Goal: Communication & Community: Ask a question

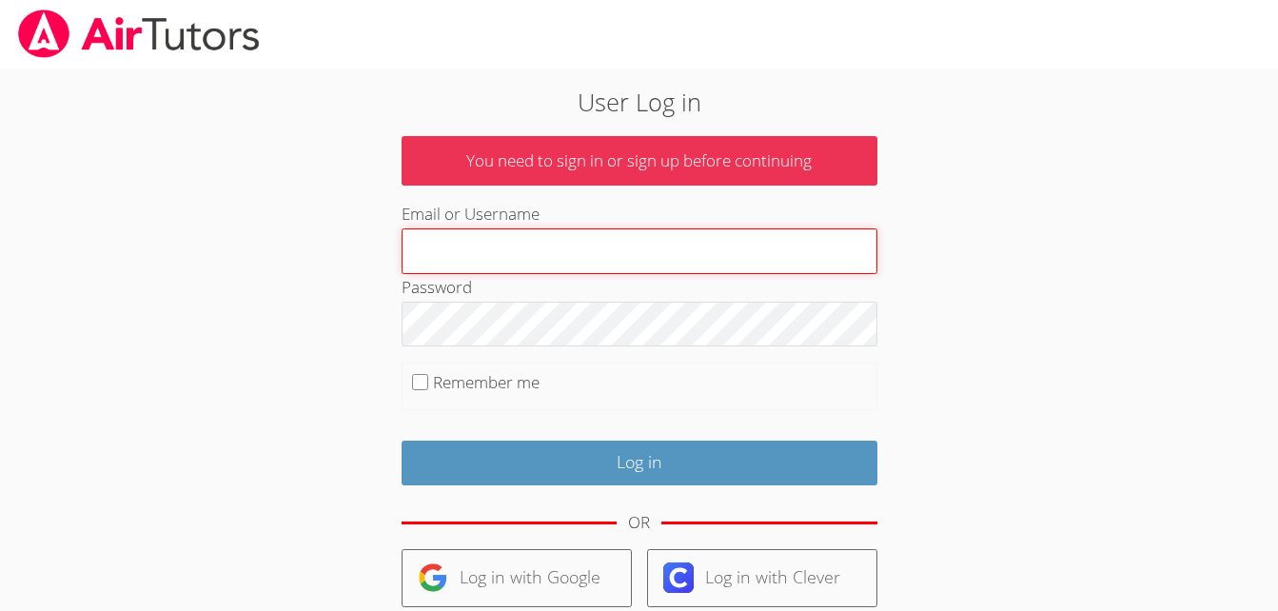
click at [466, 247] on input "Email or Username" at bounding box center [640, 251] width 476 height 46
click at [469, 253] on input "cananic" at bounding box center [640, 251] width 476 height 46
type input "c"
type input "C"
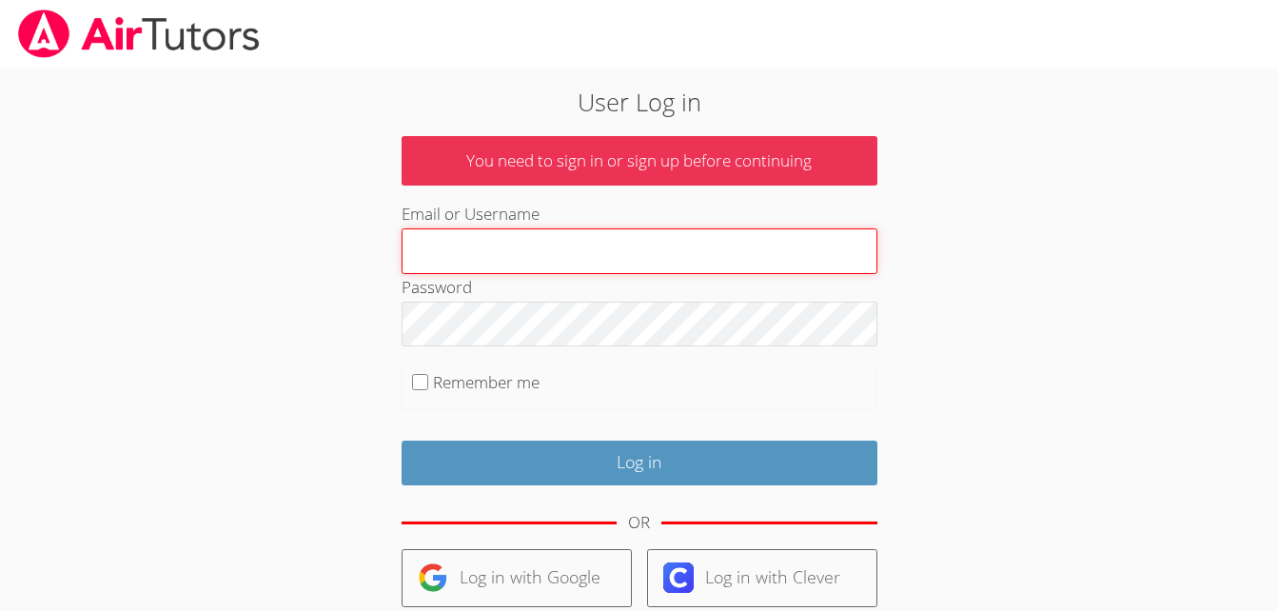
click at [476, 248] on input "Email or Username" at bounding box center [640, 251] width 476 height 46
type input "cananic"
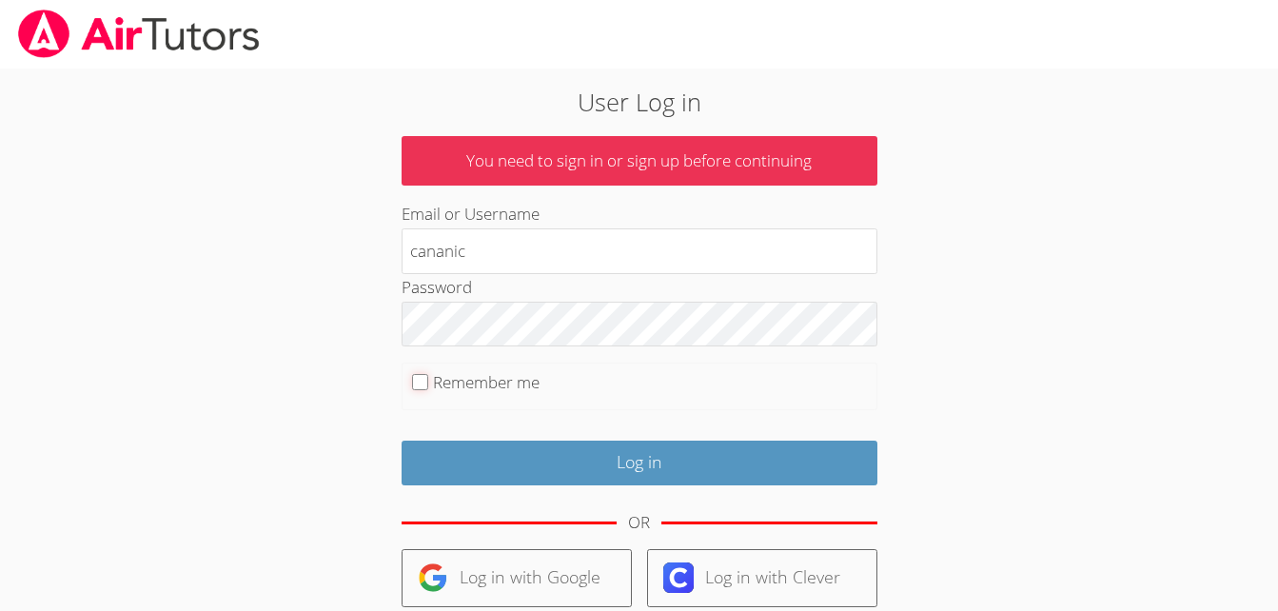
click at [417, 384] on input "Remember me" at bounding box center [420, 382] width 16 height 16
checkbox input "true"
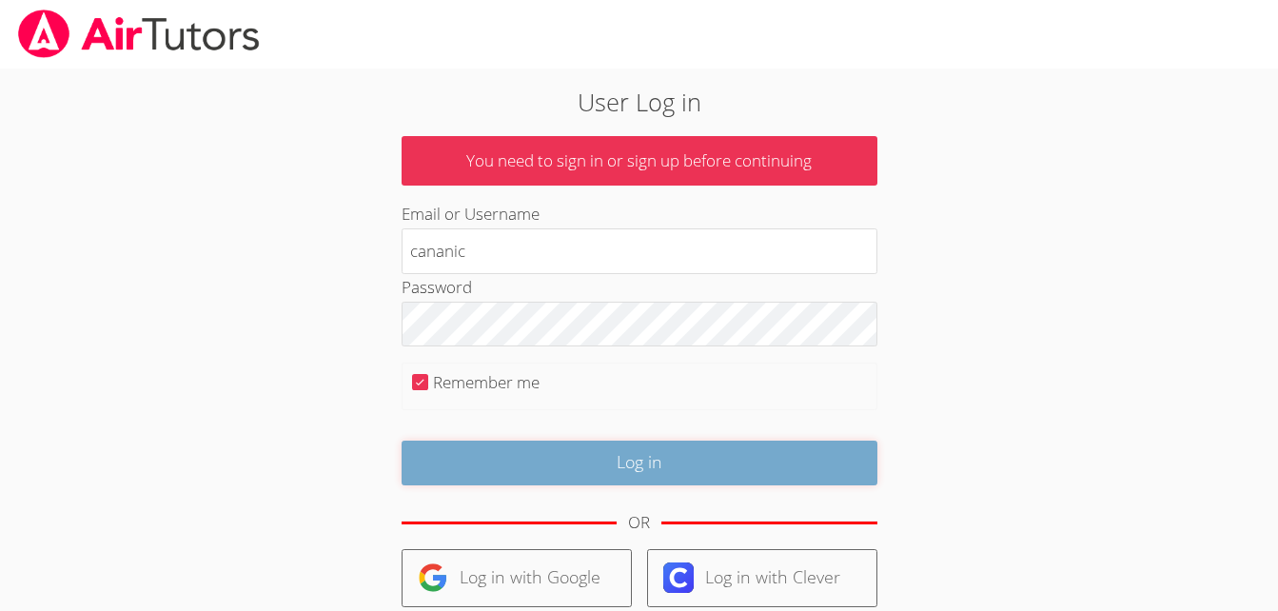
click at [553, 470] on input "Log in" at bounding box center [640, 463] width 476 height 45
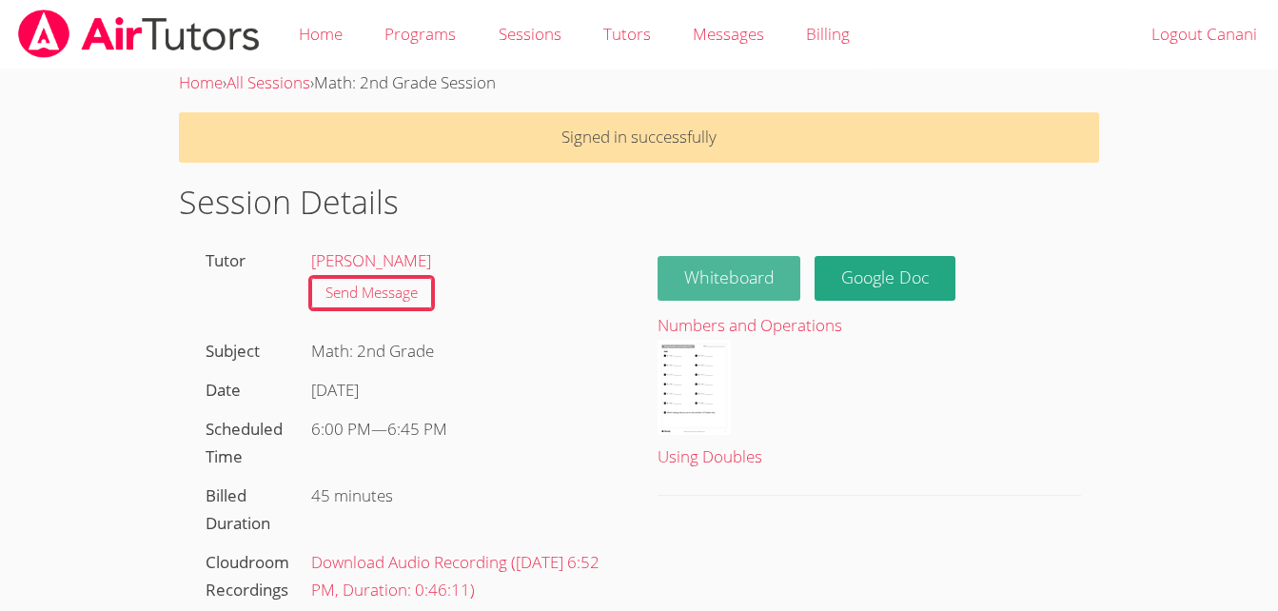
click at [726, 273] on button "Whiteboard" at bounding box center [730, 278] width 144 height 45
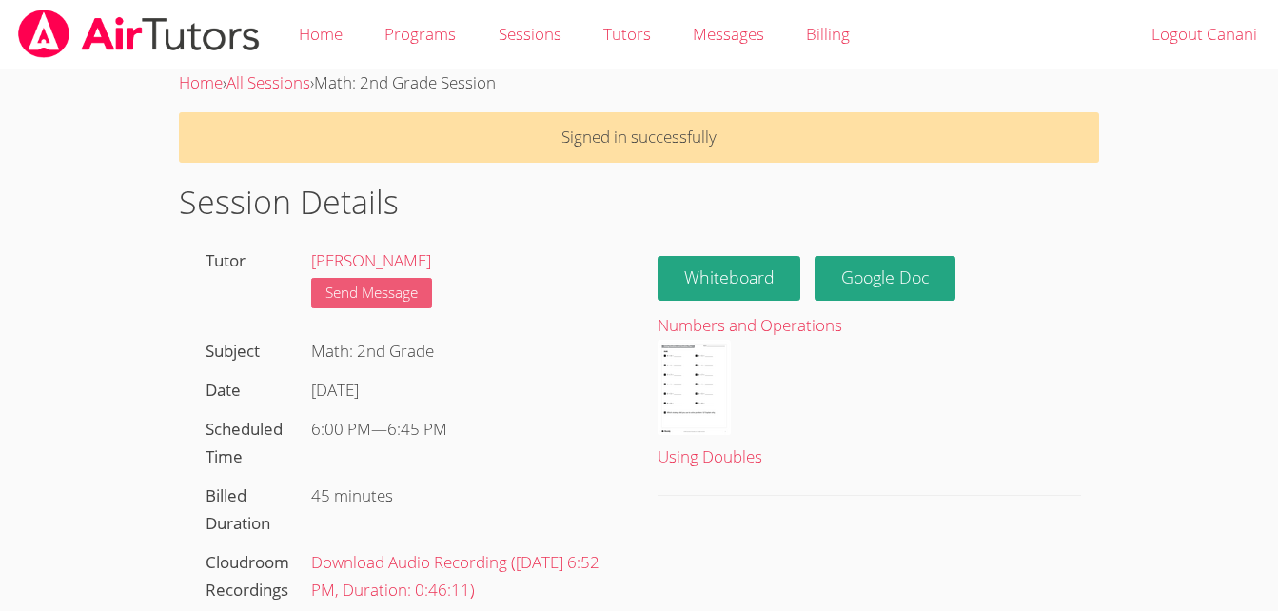
click at [363, 292] on link "Send Message" at bounding box center [371, 293] width 121 height 31
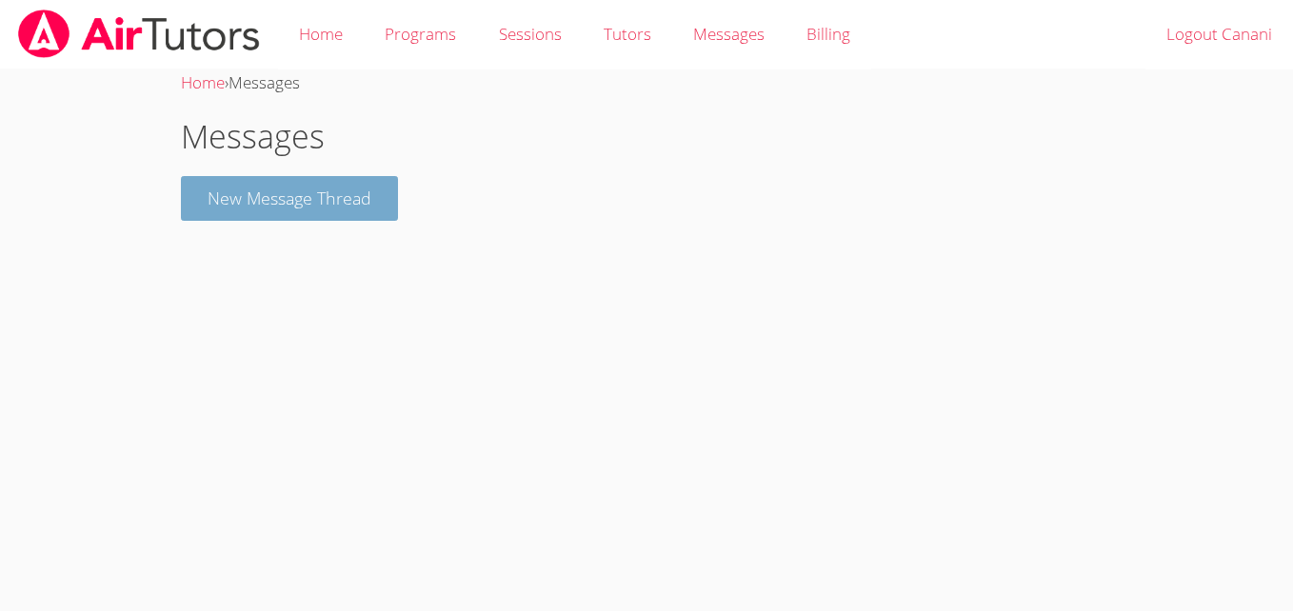
click at [248, 196] on button "New Message Thread" at bounding box center [289, 198] width 217 height 45
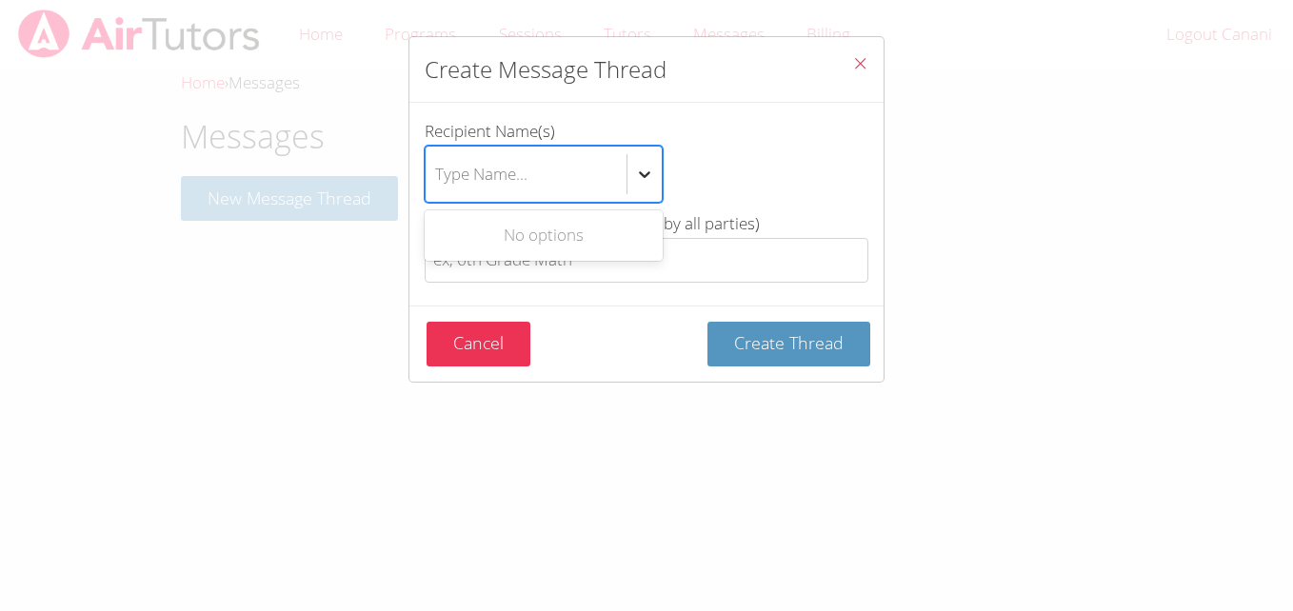
click at [653, 183] on icon "btn solid blue btn-info" at bounding box center [644, 174] width 19 height 19
click at [437, 183] on input "Recipient Name(s) Use Up and Down to choose options, press Enter to select the …" at bounding box center [436, 174] width 2 height 44
click at [599, 231] on div "No options" at bounding box center [544, 235] width 238 height 43
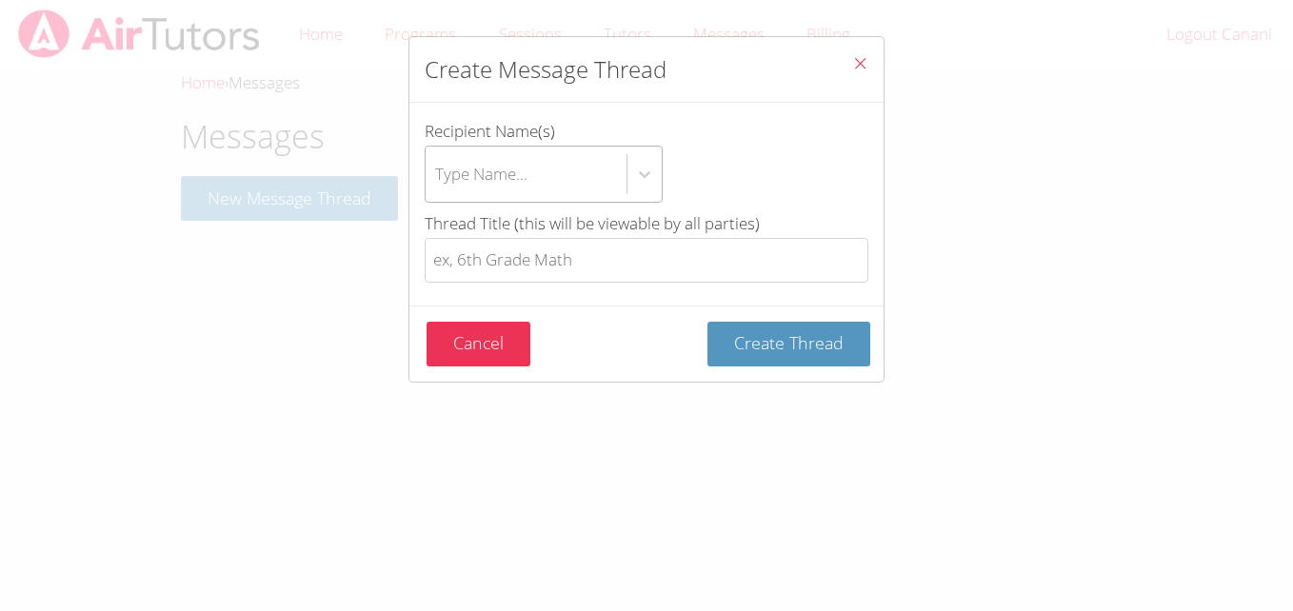
click at [659, 153] on div "Type Name..." at bounding box center [647, 174] width 444 height 57
click at [437, 153] on input "Recipient Name(s) Type Name..." at bounding box center [436, 174] width 2 height 44
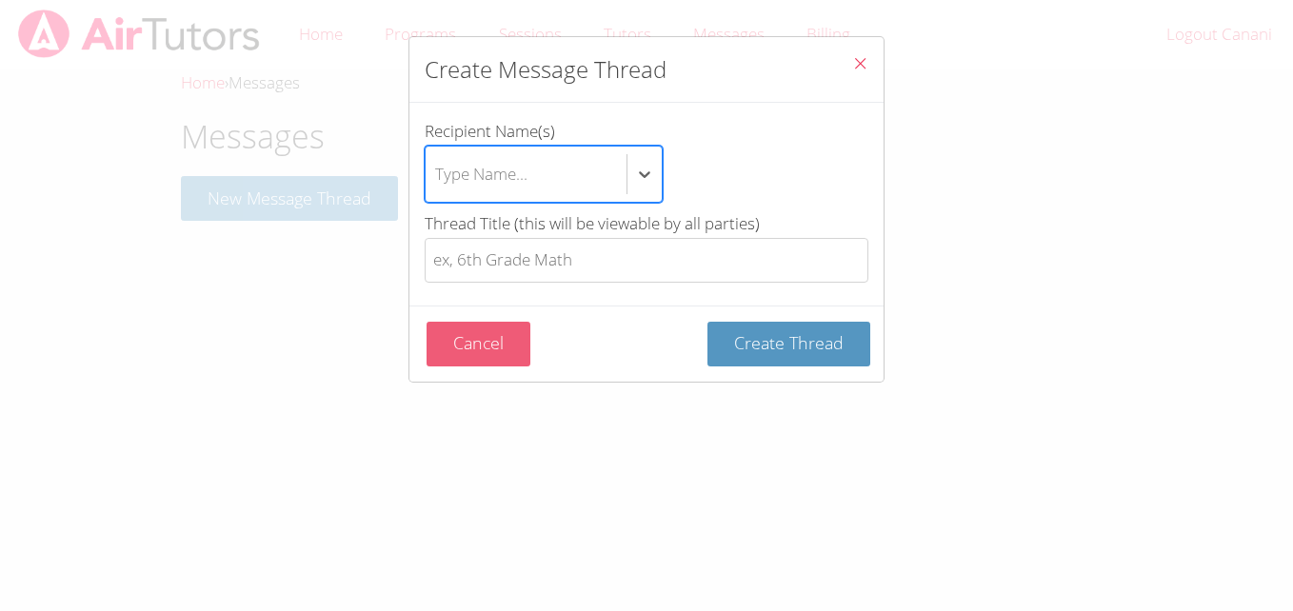
click at [432, 336] on button "Cancel" at bounding box center [478, 344] width 104 height 45
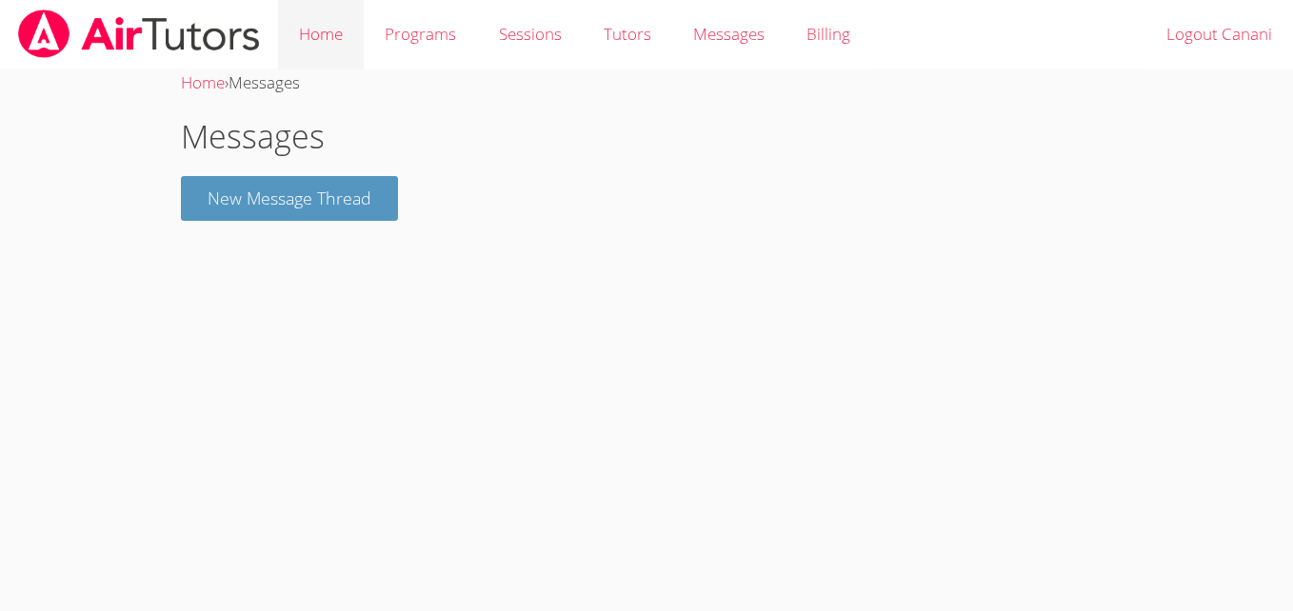
click at [312, 41] on link "Home" at bounding box center [321, 34] width 86 height 69
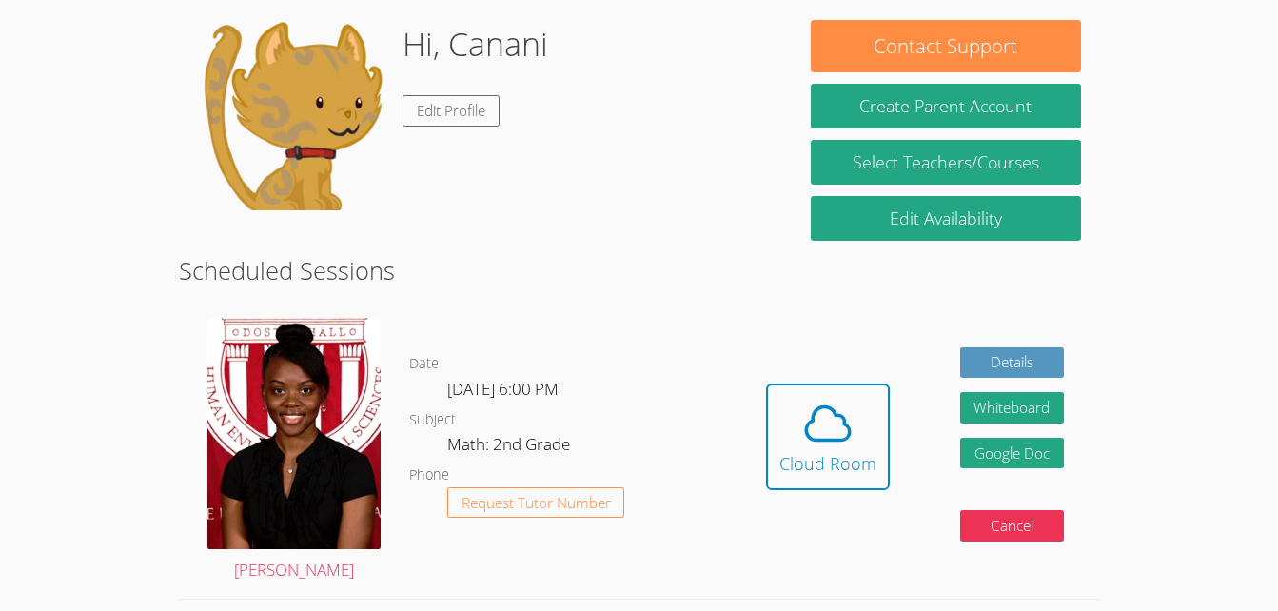
scroll to position [98, 0]
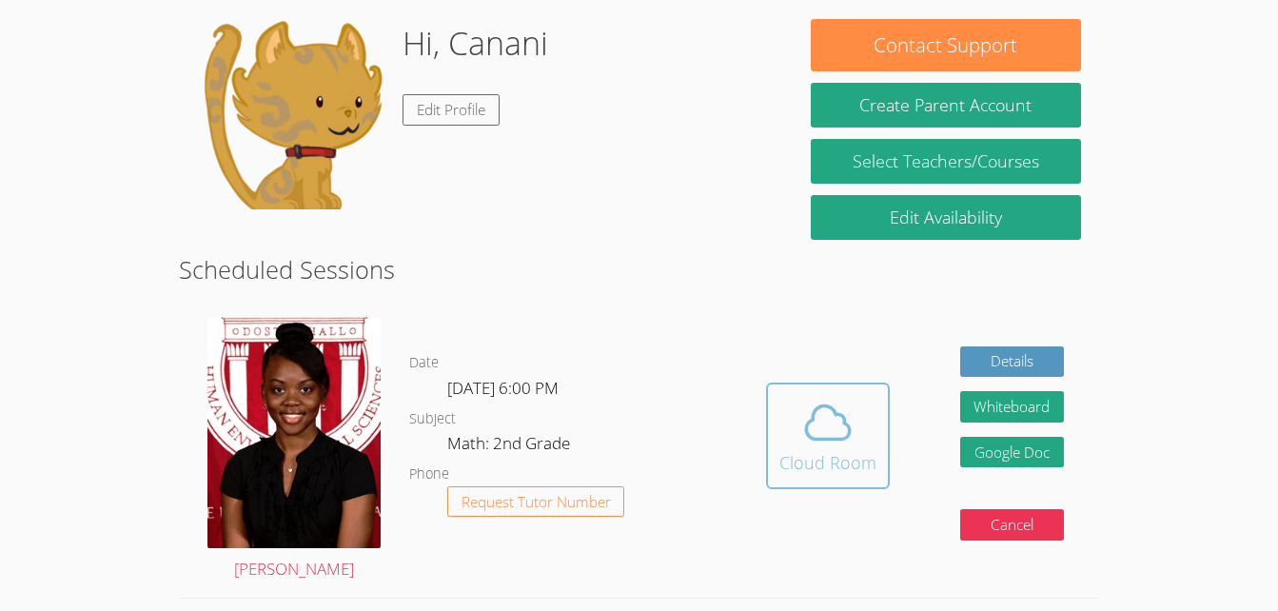
click at [820, 448] on icon at bounding box center [827, 422] width 53 height 53
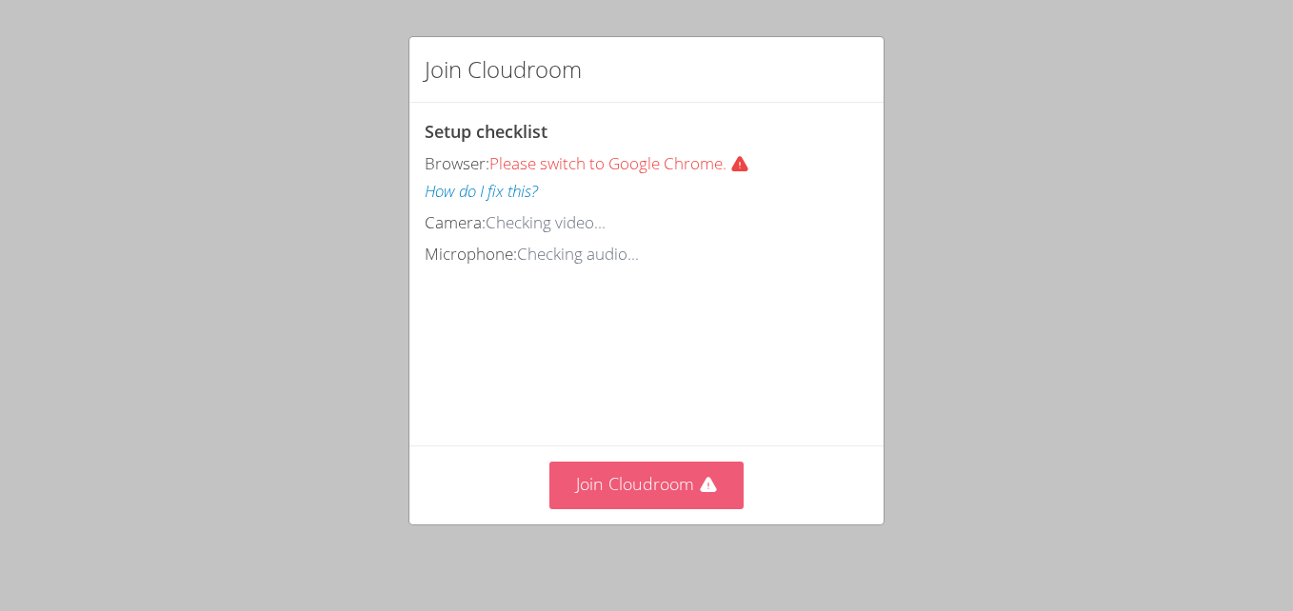
click at [649, 481] on button "Join Cloudroom" at bounding box center [646, 485] width 195 height 47
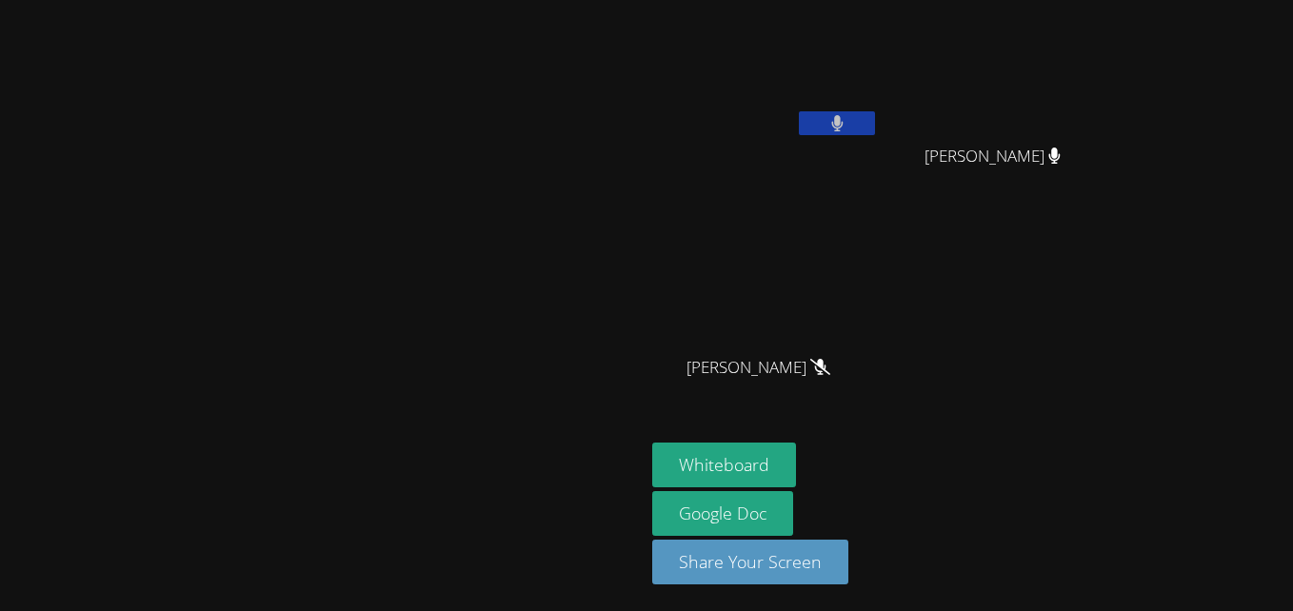
click at [875, 122] on button at bounding box center [837, 123] width 76 height 24
click at [847, 117] on icon at bounding box center [837, 123] width 20 height 16
click at [879, 168] on div "Canani Cobb" at bounding box center [765, 110] width 227 height 204
click at [875, 111] on button at bounding box center [837, 123] width 76 height 24
click at [847, 125] on icon at bounding box center [837, 123] width 20 height 16
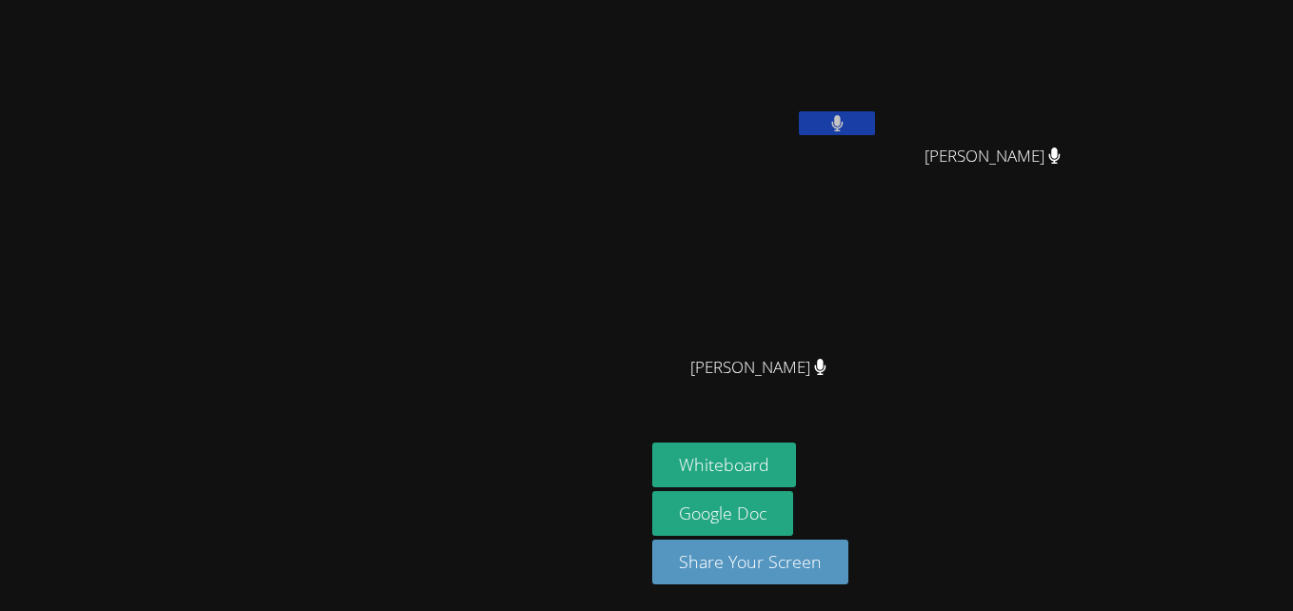
click at [875, 114] on button at bounding box center [837, 123] width 76 height 24
drag, startPoint x: 984, startPoint y: 114, endPoint x: 1004, endPoint y: 90, distance: 31.1
click at [879, 90] on video at bounding box center [765, 72] width 227 height 128
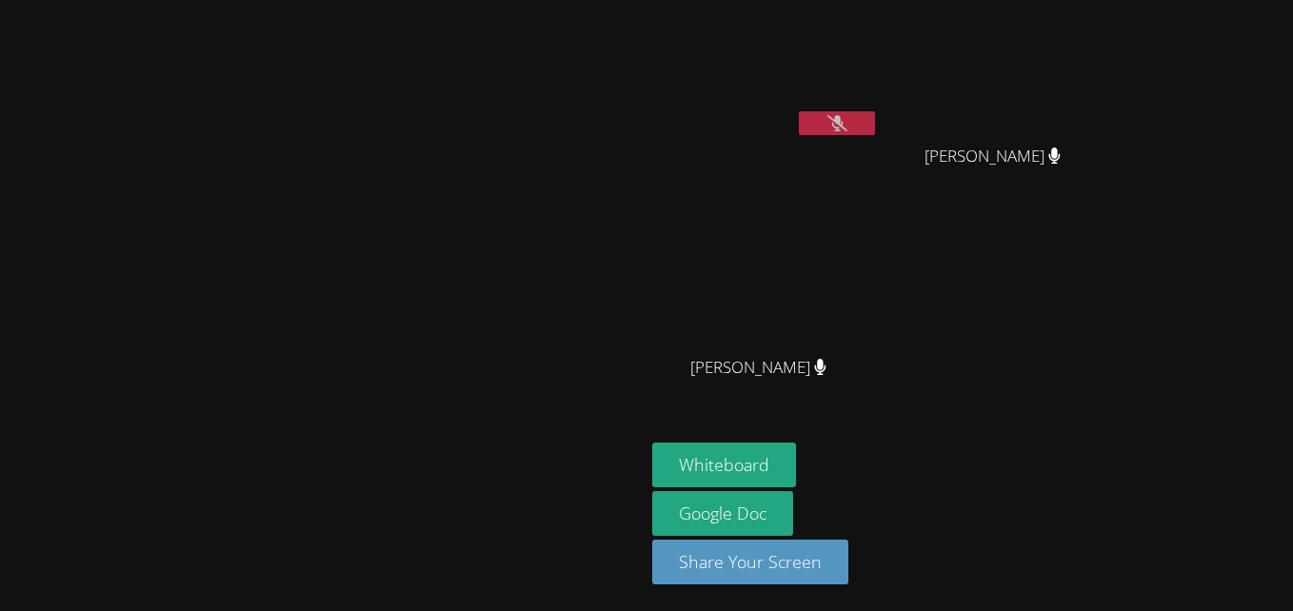
click at [847, 124] on icon at bounding box center [837, 123] width 20 height 16
click at [843, 124] on icon at bounding box center [837, 123] width 12 height 16
click at [847, 124] on icon at bounding box center [837, 123] width 20 height 16
click at [843, 124] on icon at bounding box center [837, 123] width 12 height 16
click at [847, 124] on icon at bounding box center [837, 123] width 20 height 16
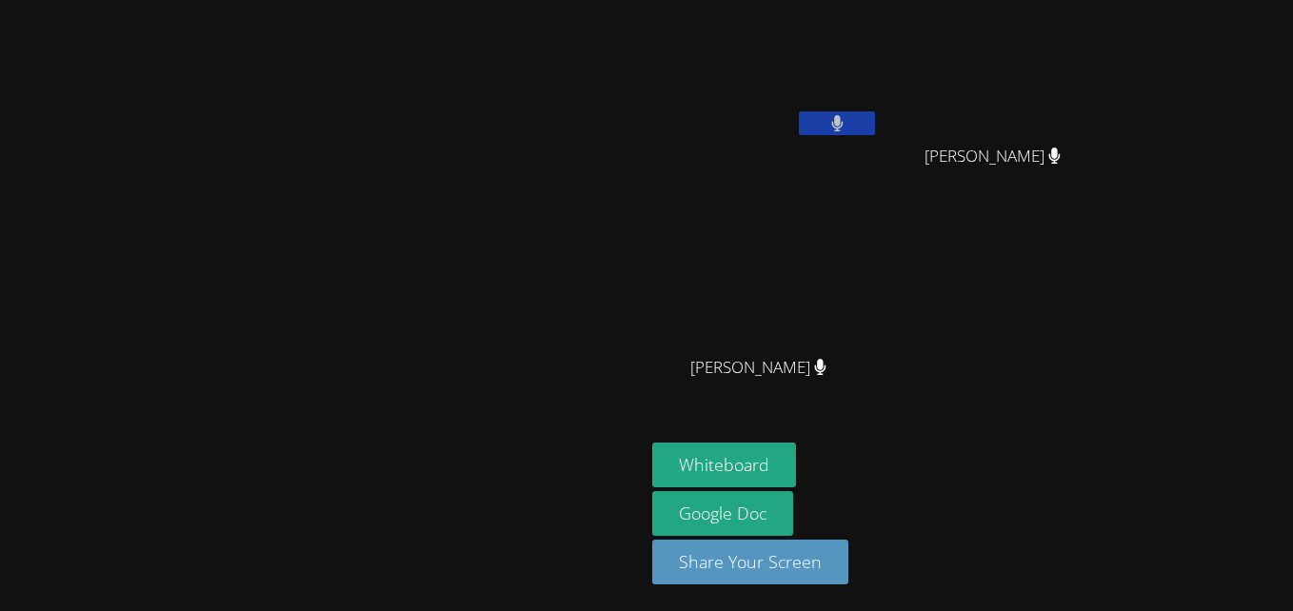
click at [843, 124] on icon at bounding box center [837, 123] width 12 height 16
click at [847, 124] on icon at bounding box center [837, 123] width 20 height 16
click at [843, 124] on icon at bounding box center [837, 123] width 12 height 16
click at [847, 124] on icon at bounding box center [837, 123] width 20 height 16
click at [843, 124] on icon at bounding box center [837, 123] width 12 height 16
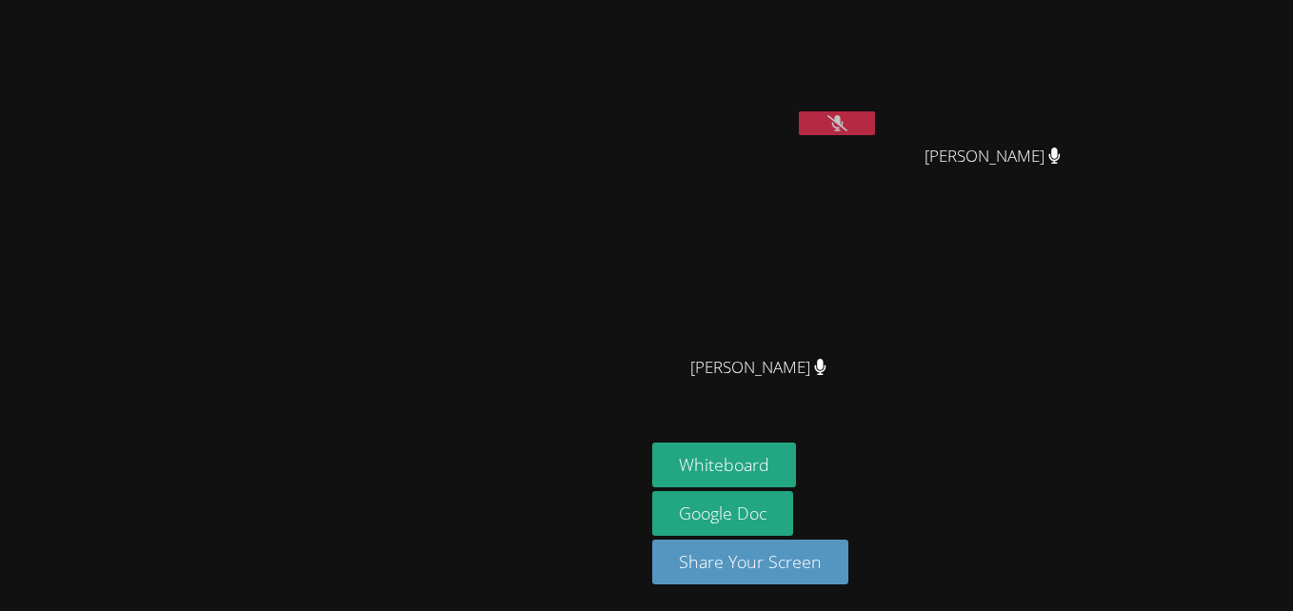
click at [847, 124] on icon at bounding box center [837, 123] width 20 height 16
click at [843, 124] on icon at bounding box center [837, 123] width 12 height 16
click at [847, 124] on icon at bounding box center [837, 123] width 20 height 16
click at [843, 124] on icon at bounding box center [837, 123] width 12 height 16
click at [847, 124] on icon at bounding box center [837, 123] width 20 height 16
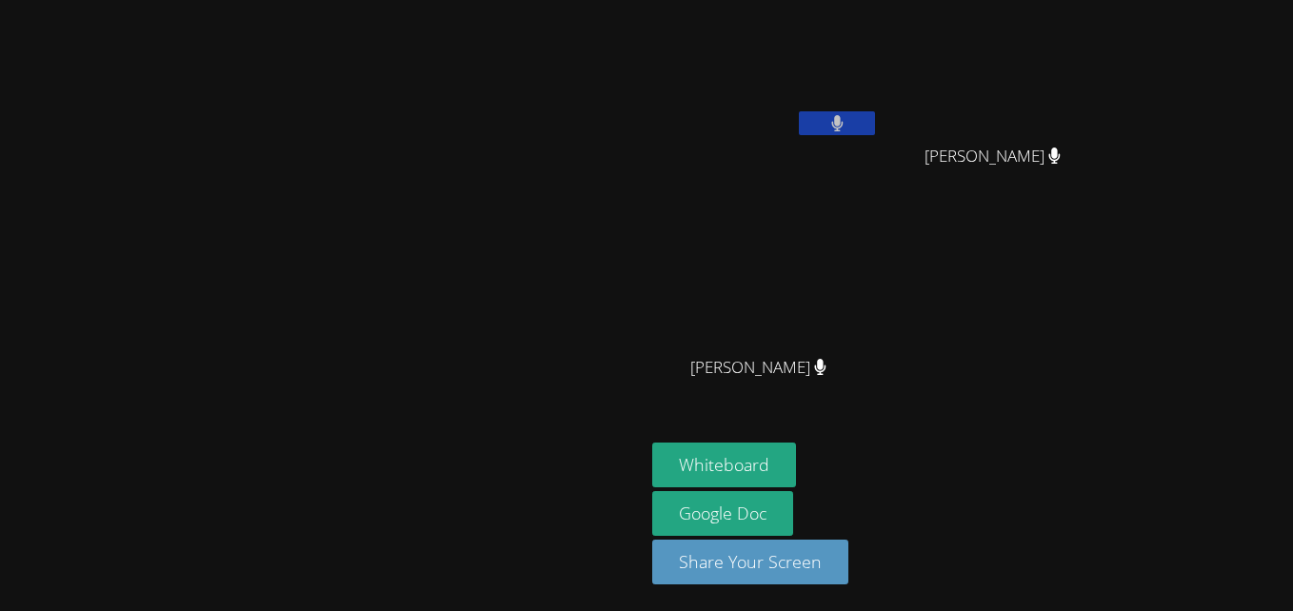
click at [875, 113] on button at bounding box center [837, 123] width 76 height 24
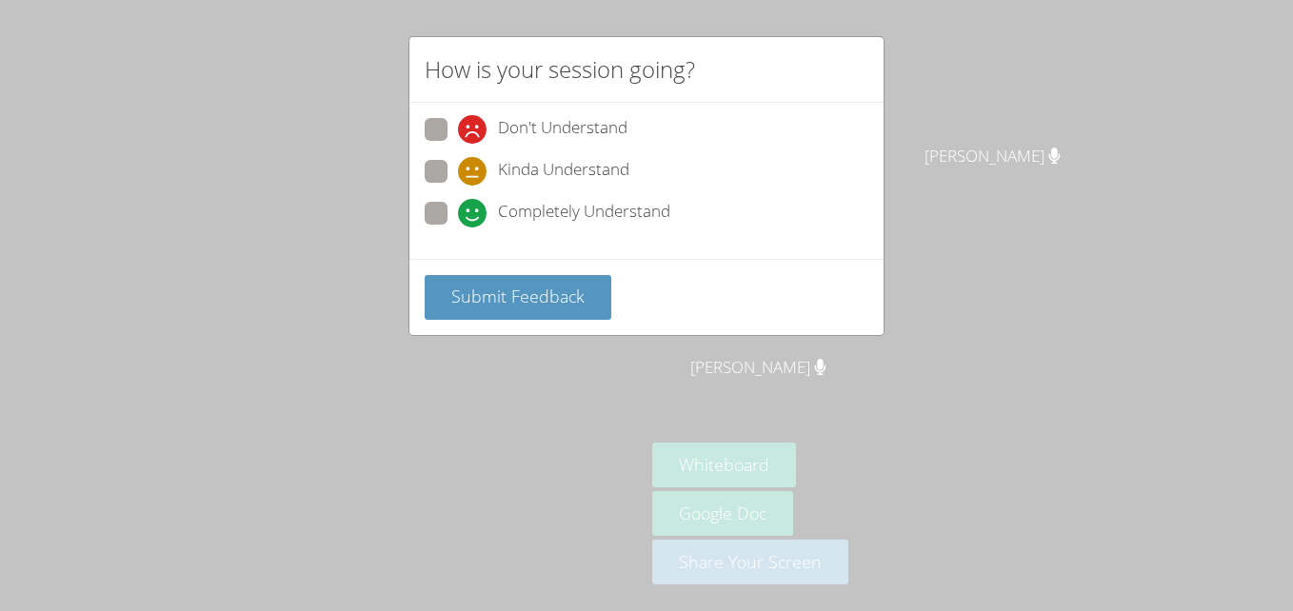
click at [458, 227] on span at bounding box center [458, 227] width 0 height 0
click at [458, 218] on input "Completely Understand" at bounding box center [466, 210] width 16 height 16
radio input "true"
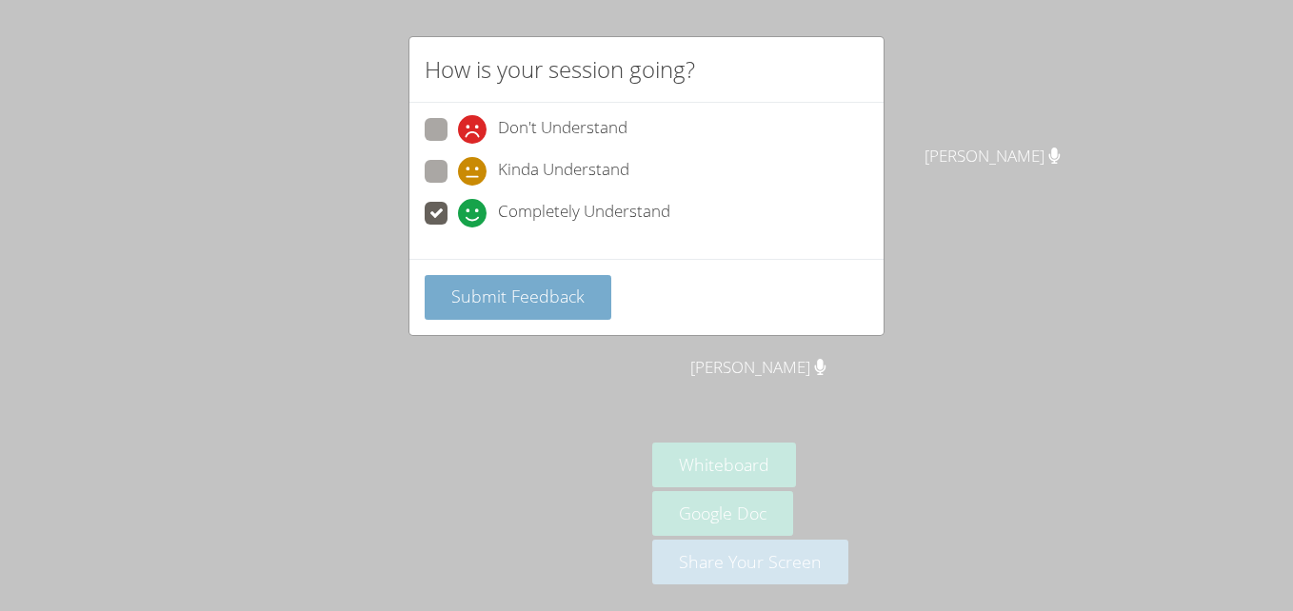
click at [476, 306] on span "Submit Feedback" at bounding box center [517, 296] width 133 height 23
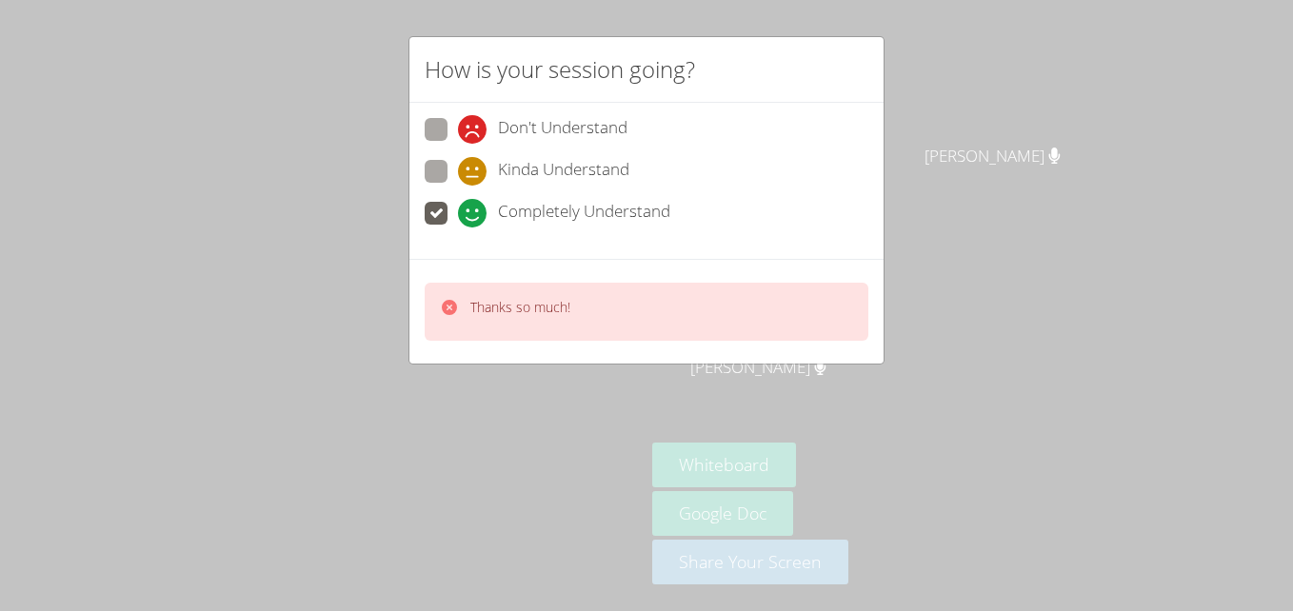
click at [911, 178] on div "How is your session going? Don't Understand Kinda Understand Completely Underst…" at bounding box center [646, 305] width 1293 height 611
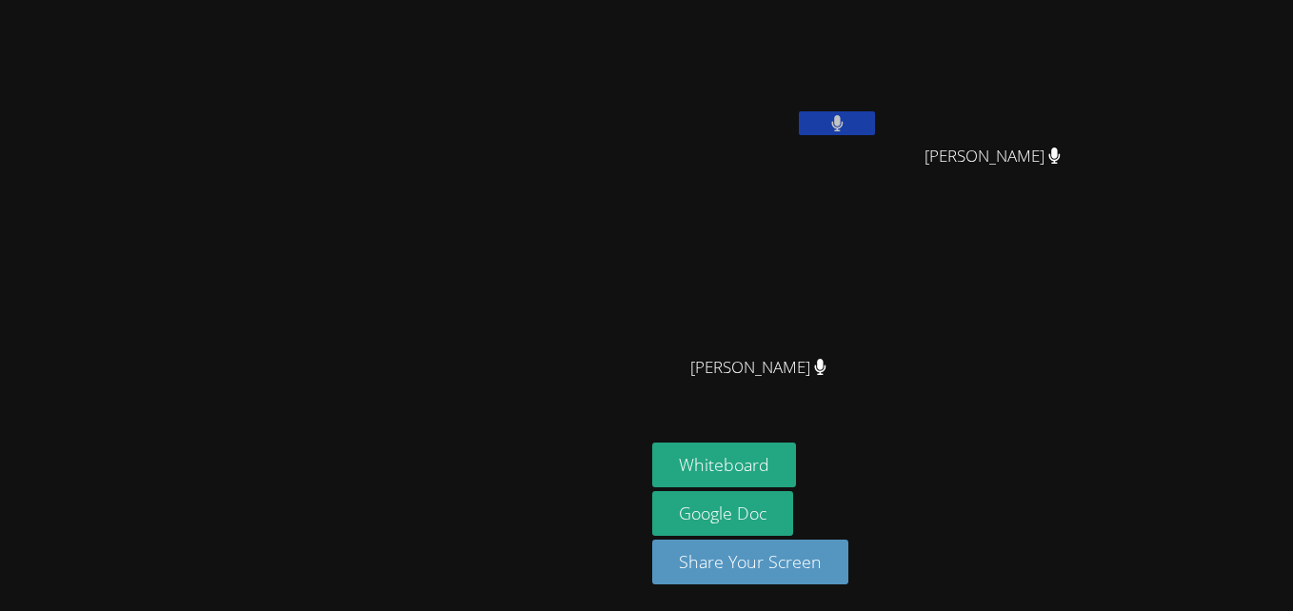
click at [879, 178] on div "Canani Cobb" at bounding box center [765, 110] width 227 height 204
click at [875, 114] on button at bounding box center [837, 123] width 76 height 24
click at [847, 115] on icon at bounding box center [837, 123] width 20 height 16
click at [875, 114] on button at bounding box center [837, 123] width 76 height 24
click at [847, 124] on icon at bounding box center [837, 123] width 20 height 16
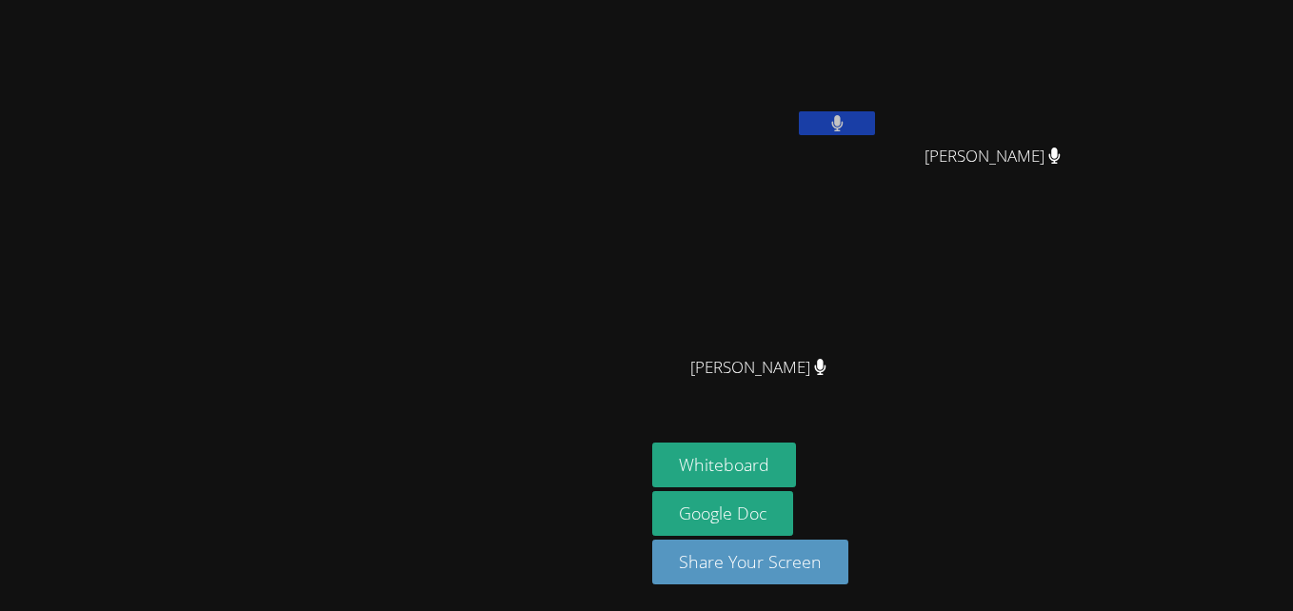
click at [875, 119] on button at bounding box center [837, 123] width 76 height 24
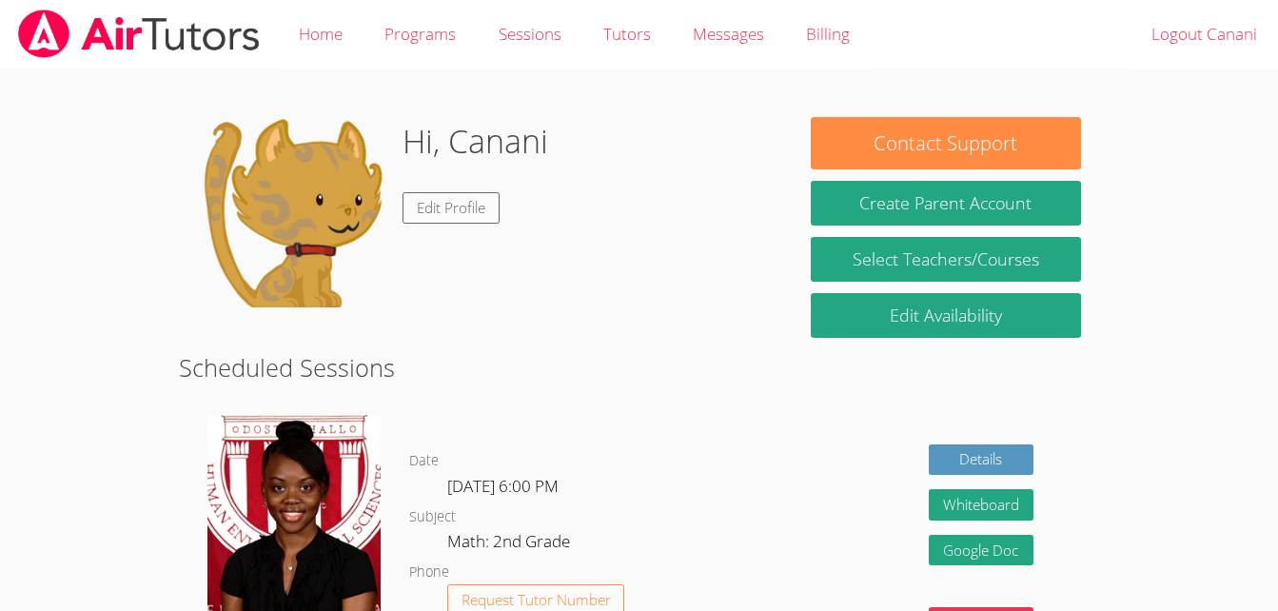
scroll to position [98, 0]
